Goal: Task Accomplishment & Management: Manage account settings

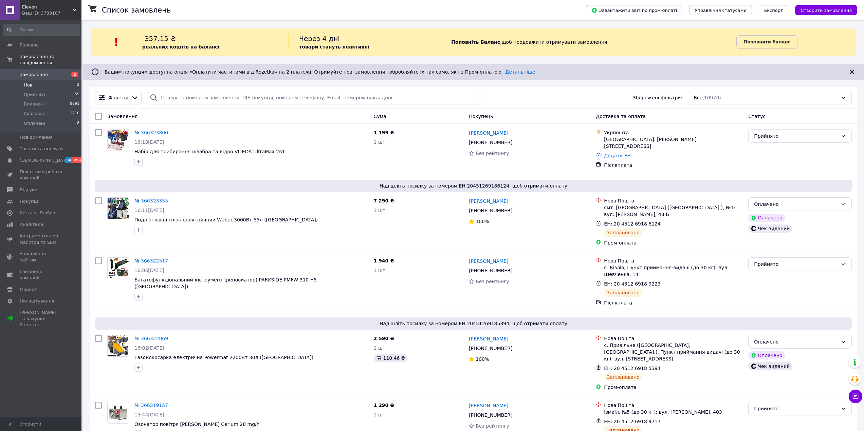
click at [32, 82] on span "Нові" at bounding box center [29, 85] width 10 height 6
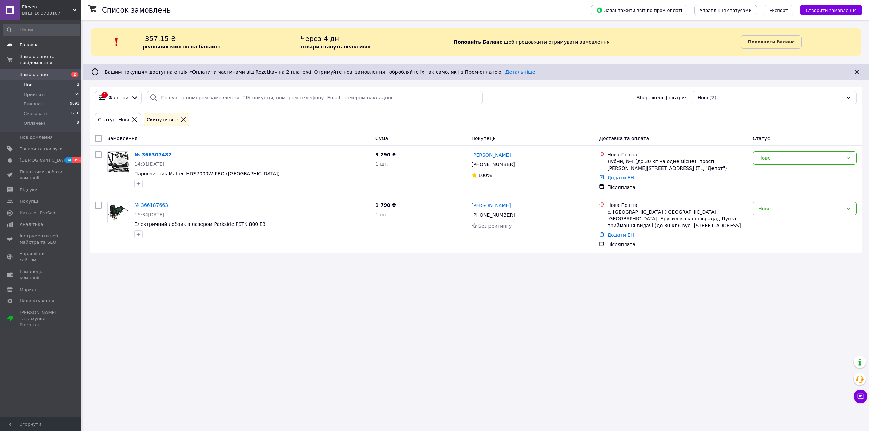
click at [36, 45] on span "Головна" at bounding box center [29, 45] width 19 height 6
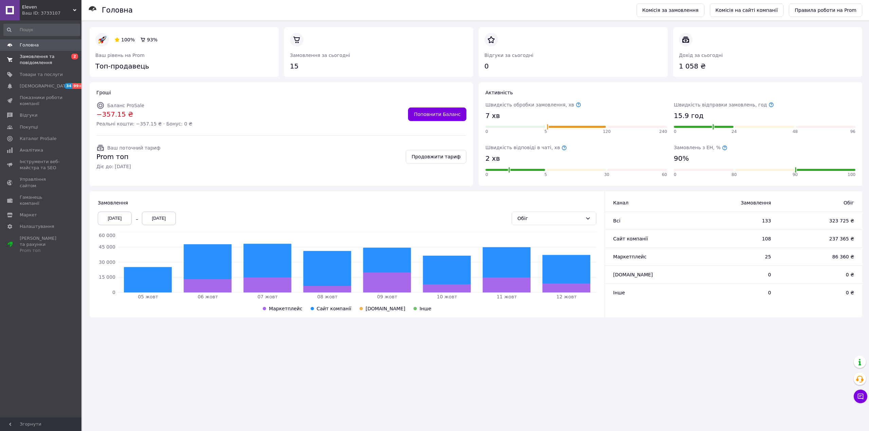
click at [42, 60] on span "Замовлення та повідомлення" at bounding box center [41, 60] width 43 height 12
